Goal: Information Seeking & Learning: Learn about a topic

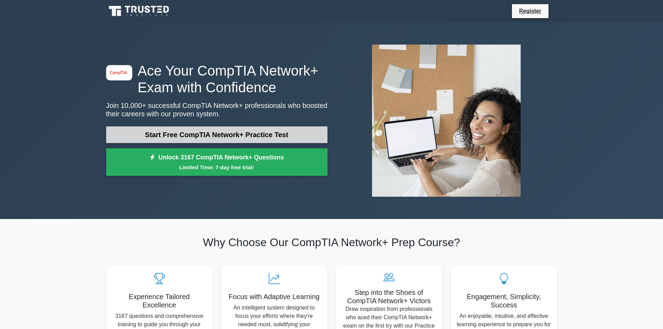
click at [200, 131] on link "Start Free CompTIA Network+ Practice Test" at bounding box center [216, 134] width 221 height 17
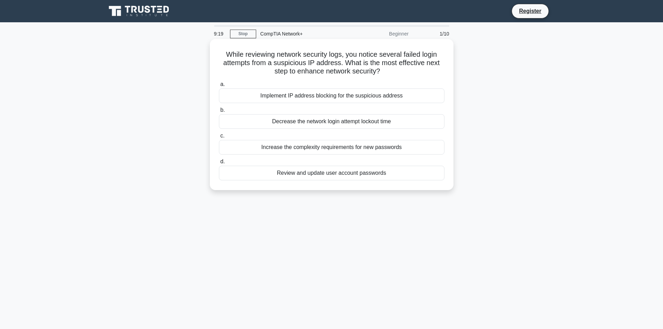
click at [300, 92] on div "Implement IP address blocking for the suspicious address" at bounding box center [331, 95] width 225 height 15
click at [219, 87] on input "a. Implement IP address blocking for the suspicious address" at bounding box center [219, 84] width 0 height 5
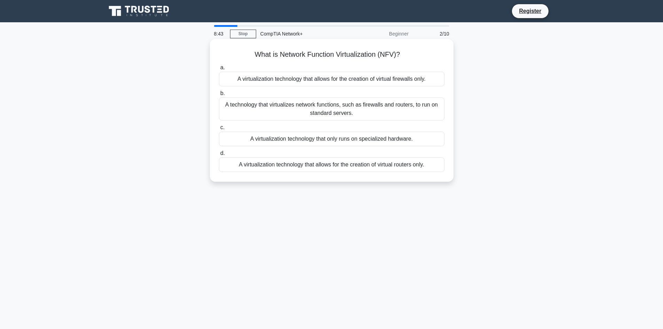
click at [336, 106] on div "A technology that virtualizes network functions, such as firewalls and routers,…" at bounding box center [331, 108] width 225 height 23
click at [219, 96] on input "b. A technology that virtualizes network functions, such as firewalls and route…" at bounding box center [219, 93] width 0 height 5
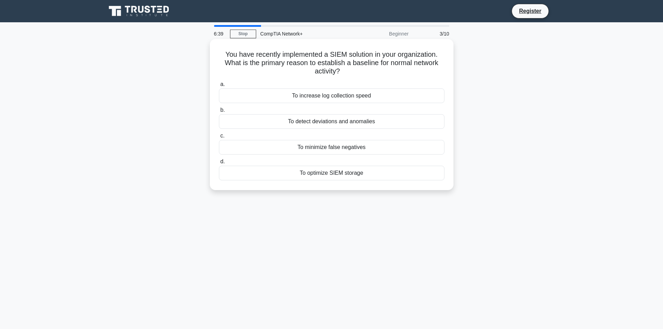
click at [368, 121] on div "To detect deviations and anomalies" at bounding box center [331, 121] width 225 height 15
click at [219, 112] on input "b. To detect deviations and anomalies" at bounding box center [219, 110] width 0 height 5
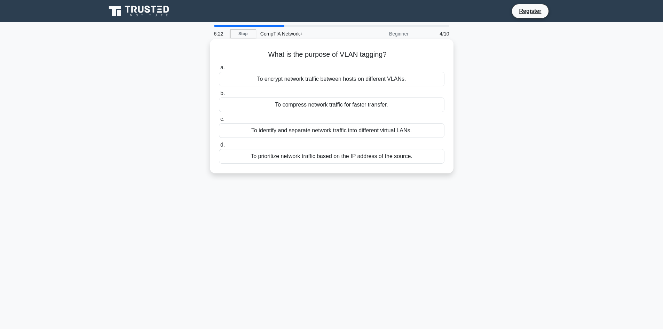
click at [347, 127] on div "To identify and separate network traffic into different virtual LANs." at bounding box center [331, 130] width 225 height 15
click at [219, 121] on input "c. To identify and separate network traffic into different virtual LANs." at bounding box center [219, 119] width 0 height 5
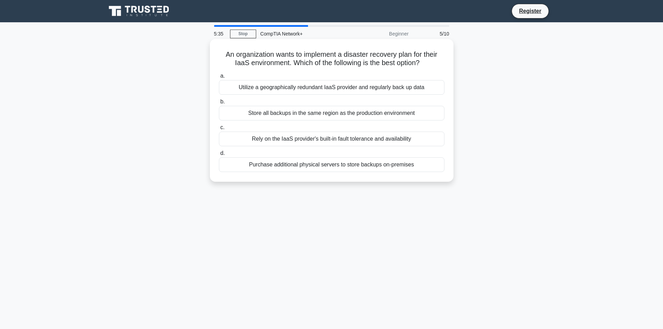
click at [330, 89] on div "Utilize a geographically redundant IaaS provider and regularly back up data" at bounding box center [331, 87] width 225 height 15
click at [219, 78] on input "a. Utilize a geographically redundant IaaS provider and regularly back up data" at bounding box center [219, 76] width 0 height 5
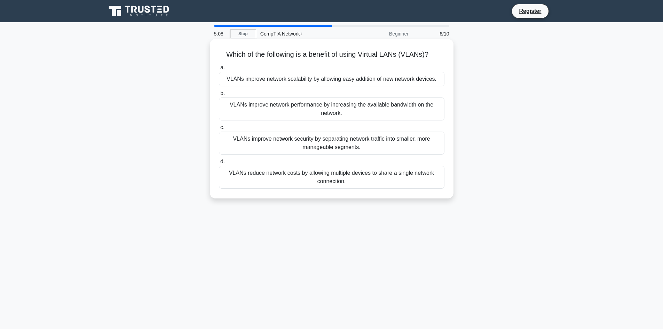
click at [343, 109] on div "VLANs improve network performance by increasing the available bandwidth on the …" at bounding box center [331, 108] width 225 height 23
click at [219, 96] on input "b. VLANs improve network performance by increasing the available bandwidth on t…" at bounding box center [219, 93] width 0 height 5
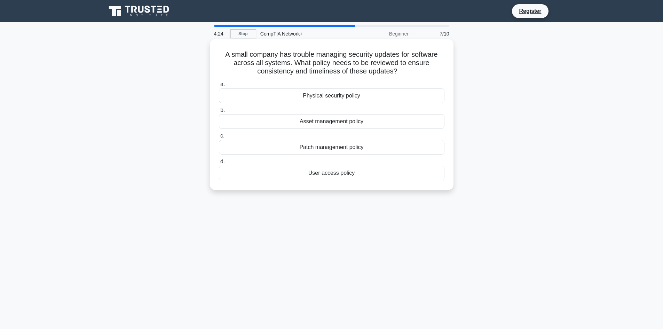
click at [317, 149] on div "Patch management policy" at bounding box center [331, 147] width 225 height 15
click at [219, 138] on input "c. Patch management policy" at bounding box center [219, 136] width 0 height 5
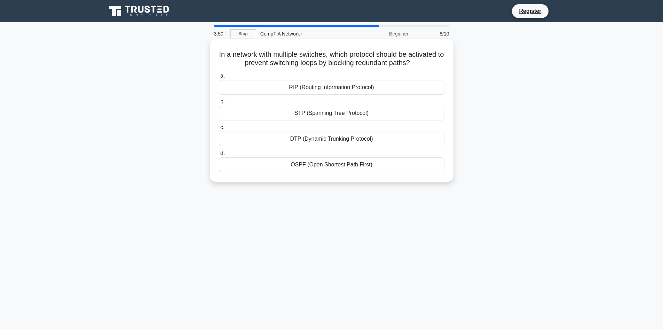
click at [257, 89] on div "RIP (Routing Information Protocol)" at bounding box center [331, 87] width 225 height 15
click at [219, 78] on input "a. RIP (Routing Information Protocol)" at bounding box center [219, 76] width 0 height 5
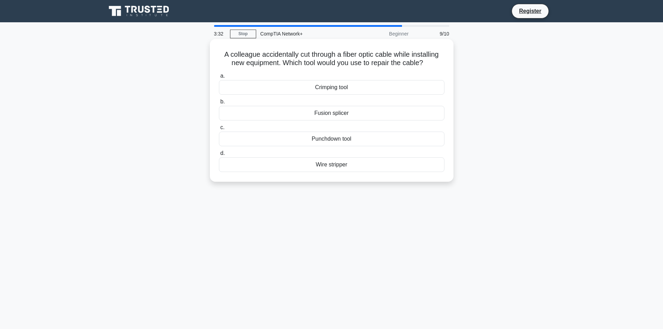
drag, startPoint x: 321, startPoint y: 113, endPoint x: 373, endPoint y: 101, distance: 52.9
click at [373, 101] on label "b. Fusion splicer" at bounding box center [331, 108] width 225 height 23
click at [219, 101] on input "b. Fusion splicer" at bounding box center [219, 102] width 0 height 5
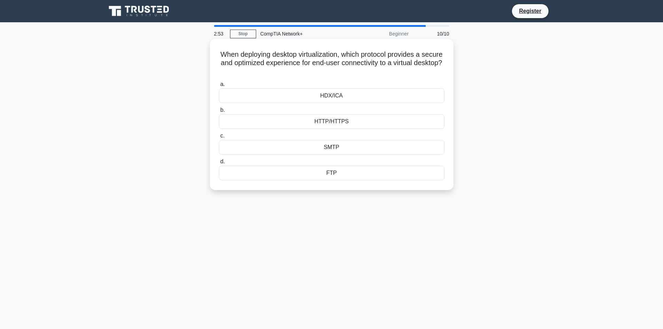
click at [309, 100] on div "HDX/ICA" at bounding box center [331, 95] width 225 height 15
click at [219, 87] on input "a. HDX/ICA" at bounding box center [219, 84] width 0 height 5
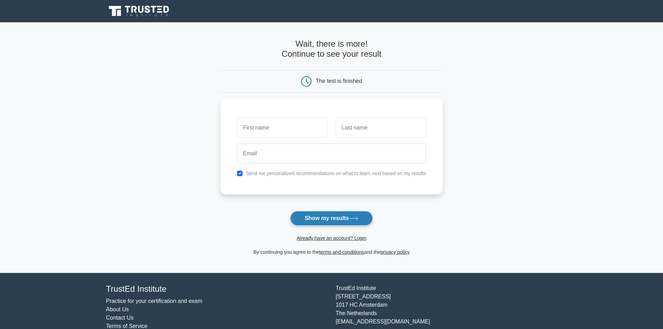
click at [341, 224] on button "Show my results" at bounding box center [331, 218] width 82 height 15
type input "yo"
type input "uo"
click at [334, 222] on button "Show my results" at bounding box center [331, 218] width 82 height 15
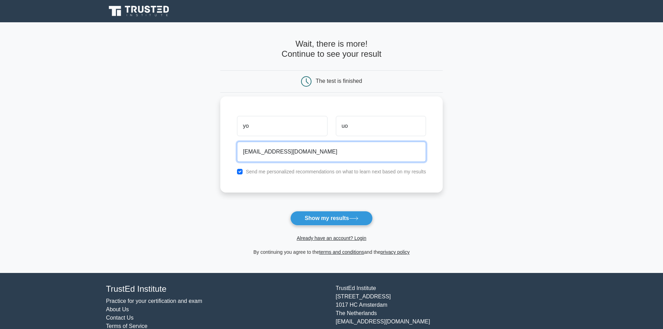
type input "youo@gmail.com"
click at [290, 211] on button "Show my results" at bounding box center [331, 218] width 82 height 15
